Goal: Task Accomplishment & Management: Complete application form

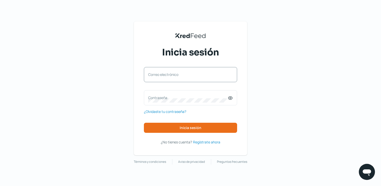
click at [198, 76] on label "Correo electrónico" at bounding box center [188, 74] width 80 height 5
click at [198, 76] on input "Correo electrónico" at bounding box center [190, 77] width 85 height 5
type input "[EMAIL_ADDRESS][DOMAIN_NAME]"
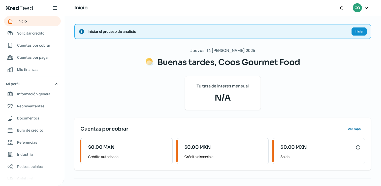
click at [309, 59] on div "Jueves, 14 [PERSON_NAME] 2025 Buenas tardes, Coos Gourmet Food Tu tasa de inter…" at bounding box center [222, 143] width 297 height 192
click at [39, 108] on span "Representantes" at bounding box center [30, 106] width 27 height 6
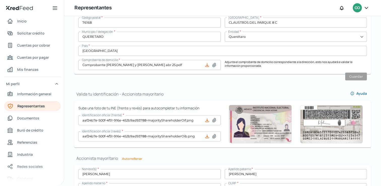
scroll to position [270, 0]
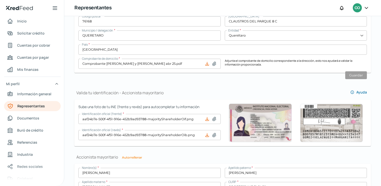
click at [213, 64] on icon at bounding box center [214, 63] width 5 height 5
type input "C:\fakepath\CFE [PERSON_NAME].pdf"
type input "CFE [PERSON_NAME].pdf"
click at [312, 81] on div "Valida tu identificación - Representante legal Ayuda Sube una foto de tu INE (f…" at bounding box center [222, 94] width 297 height 590
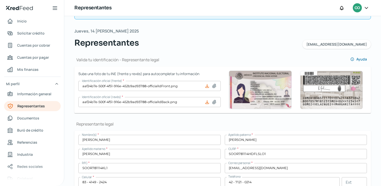
scroll to position [19, 0]
click at [48, 98] on link "Información general" at bounding box center [32, 94] width 57 height 10
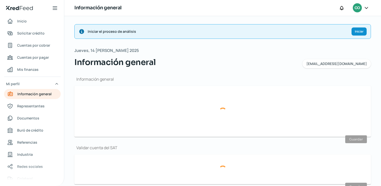
type input "[EMAIL_ADDRESS][DOMAIN_NAME]"
type input "Personas [PERSON_NAME] del régimen general"
type input "Coos Gourmet Food"
type input "42 - 7121 - 0214"
type input "CGF110120A68"
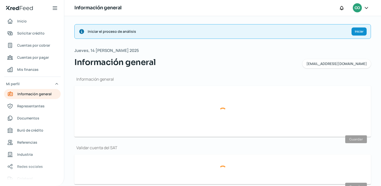
type input "CARRETERA ESTATAL 300 AMEALCO"
type input "218"
type input "BOD 49"
type input "76807"
type input "[GEOGRAPHIC_DATA][PERSON_NAME]"
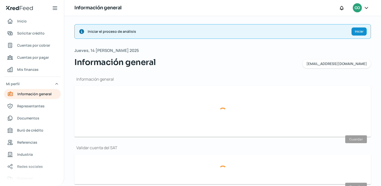
type input "[GEOGRAPHIC_DATA][PERSON_NAME]"
type input "Querétaro"
type input "[GEOGRAPHIC_DATA]"
type input "comprobante domic bodega 49.pdf"
type input "14"
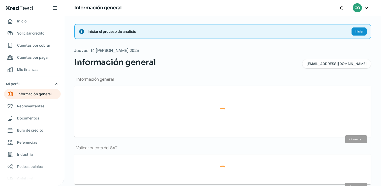
type input "6"
type input "Propia"
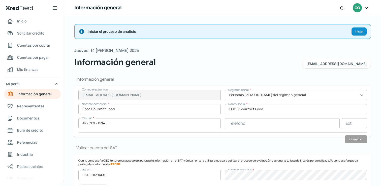
click at [131, 108] on input "Coos Gourmet Food" at bounding box center [149, 109] width 142 height 10
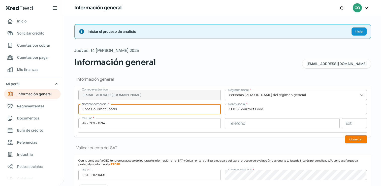
click at [286, 111] on input "COOS Gourmet Food" at bounding box center [296, 109] width 142 height 10
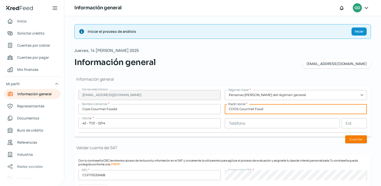
type input "Coos Gourmet Food"
click at [261, 109] on input "COOS Gourmet Food" at bounding box center [296, 109] width 142 height 10
paste input "OURMET FOOD SA DE CV"
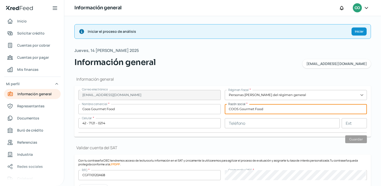
click at [280, 110] on input "COOS Gourmet Food" at bounding box center [296, 109] width 142 height 10
paste input "OURMET FOOD SA DE CV"
paste input "COOS GOURMET FOOD SA DE CV"
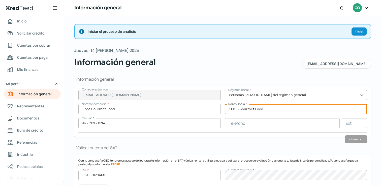
click at [274, 108] on input "COOS Gourmet Food" at bounding box center [296, 109] width 142 height 10
paste input "OURMET FOOD SA DE CV"
click at [261, 109] on input "COOS Gourmet Food" at bounding box center [296, 109] width 142 height 10
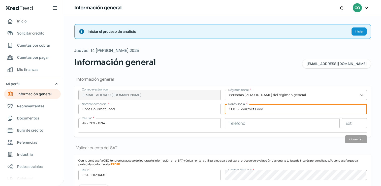
click at [261, 109] on input "COOS Gourmet Food" at bounding box center [296, 109] width 142 height 10
paste input "OURMET FOOD SA DE CV"
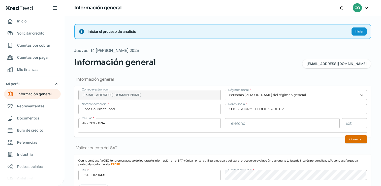
click at [350, 139] on button "Guardar" at bounding box center [356, 139] width 22 height 8
type input "COOS GOURMET FOOD SA DE CV"
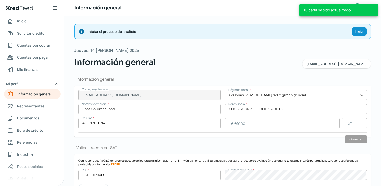
click at [279, 77] on h1 "Información general" at bounding box center [222, 79] width 297 height 6
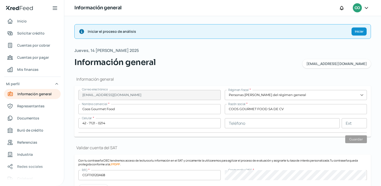
click at [342, 64] on span "[EMAIL_ADDRESS][DOMAIN_NAME]" at bounding box center [336, 64] width 60 height 4
click at [357, 32] on span "Iniciar" at bounding box center [359, 31] width 9 height 3
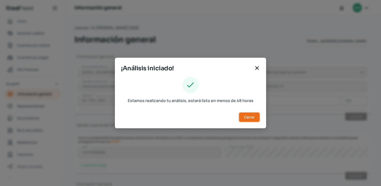
click at [254, 118] on span "Cerrar" at bounding box center [249, 117] width 10 height 4
